Goal: Task Accomplishment & Management: Manage account settings

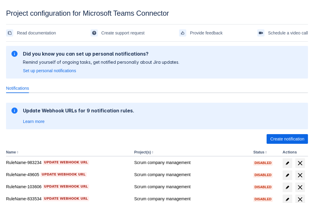
click at [287, 139] on span "Create notification" at bounding box center [287, 139] width 34 height 10
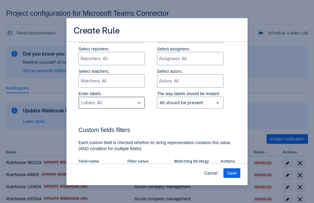
click at [111, 103] on div at bounding box center [106, 102] width 51 height 7
type input "27475_label"
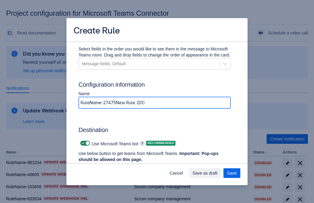
type input "RuleName-27475New Rule (20)"
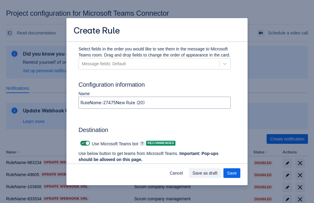
click at [82, 143] on span at bounding box center [83, 143] width 5 height 5
click at [82, 143] on input "checkbox" at bounding box center [82, 143] width 4 height 4
checkbox input "false"
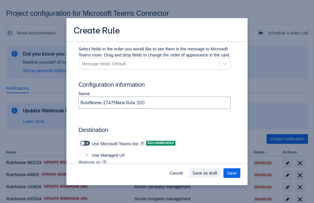
type input "[URL][DOMAIN_NAME][DATE]"
click at [218, 173] on span "Save as draft" at bounding box center [205, 173] width 25 height 10
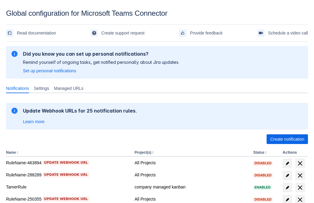
scroll to position [125, 0]
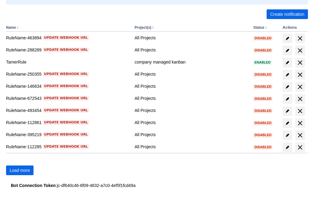
click at [20, 170] on span "Load more" at bounding box center [20, 170] width 20 height 10
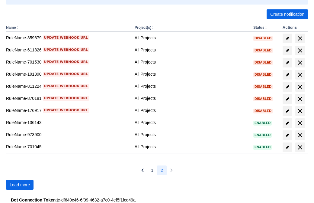
click at [20, 185] on span "Load more" at bounding box center [20, 185] width 20 height 10
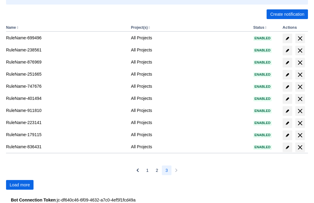
click at [20, 185] on span "Load more" at bounding box center [20, 185] width 20 height 10
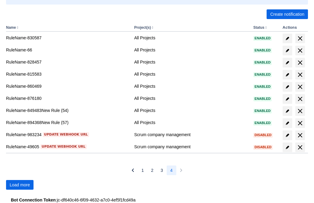
click at [20, 185] on span "Load more" at bounding box center [20, 185] width 20 height 10
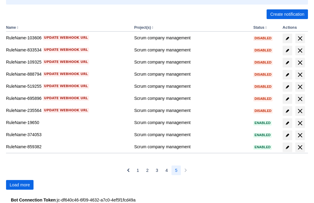
click at [20, 185] on span "Load more" at bounding box center [20, 185] width 20 height 10
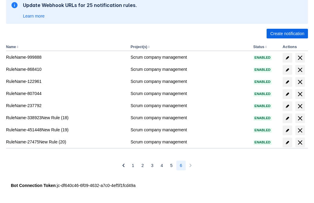
scroll to position [105, 0]
click at [300, 142] on span "delete" at bounding box center [300, 142] width 7 height 7
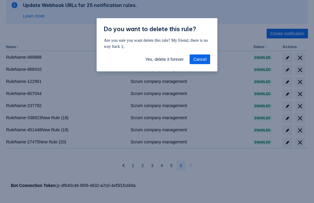
click at [164, 59] on span "Yes, delete it forever" at bounding box center [164, 59] width 38 height 10
